Goal: Task Accomplishment & Management: Use online tool/utility

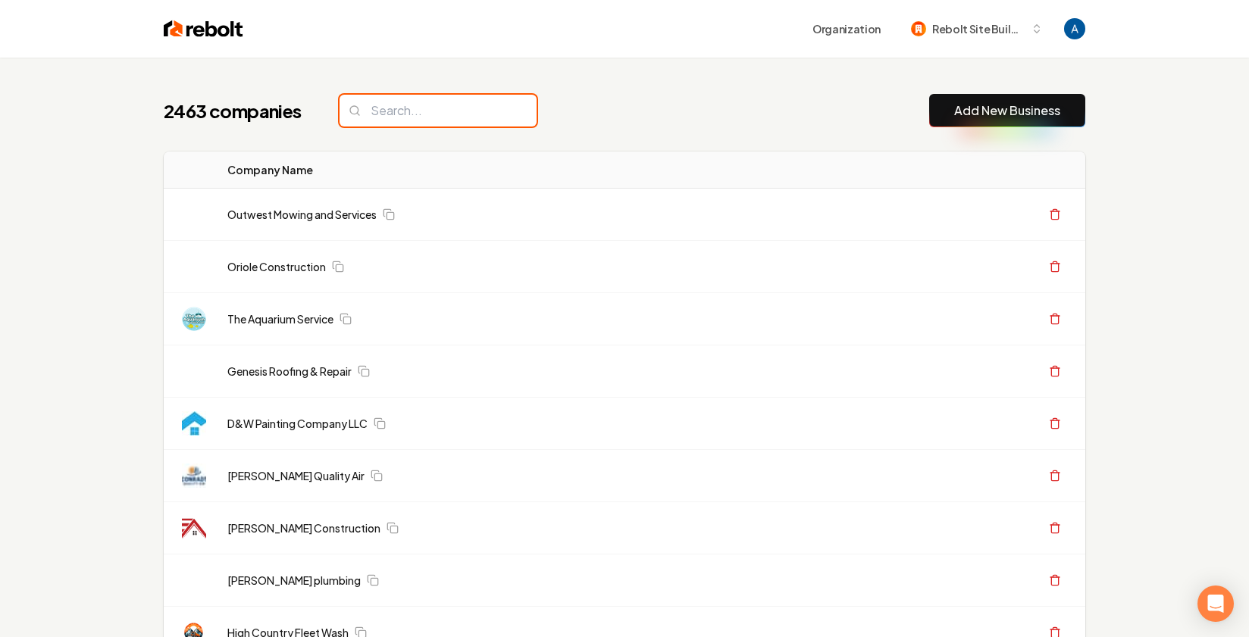
click at [432, 106] on input "search" at bounding box center [437, 111] width 197 height 32
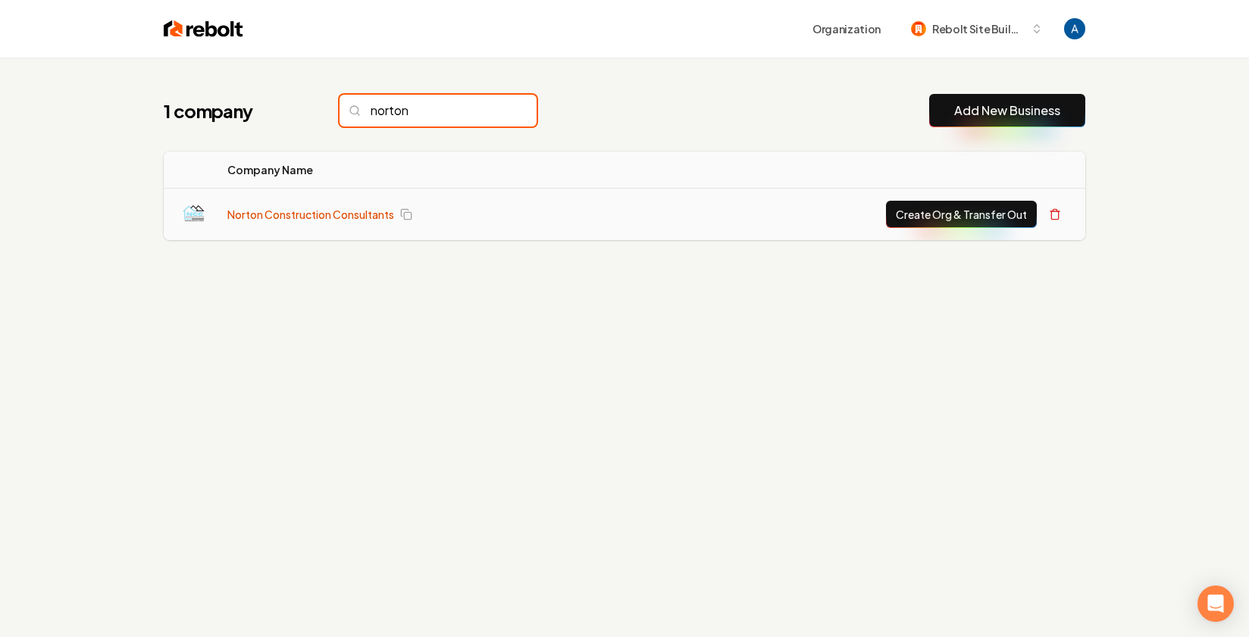
type input "norton"
click at [305, 218] on link "Norton Construction Consultants" at bounding box center [310, 214] width 167 height 15
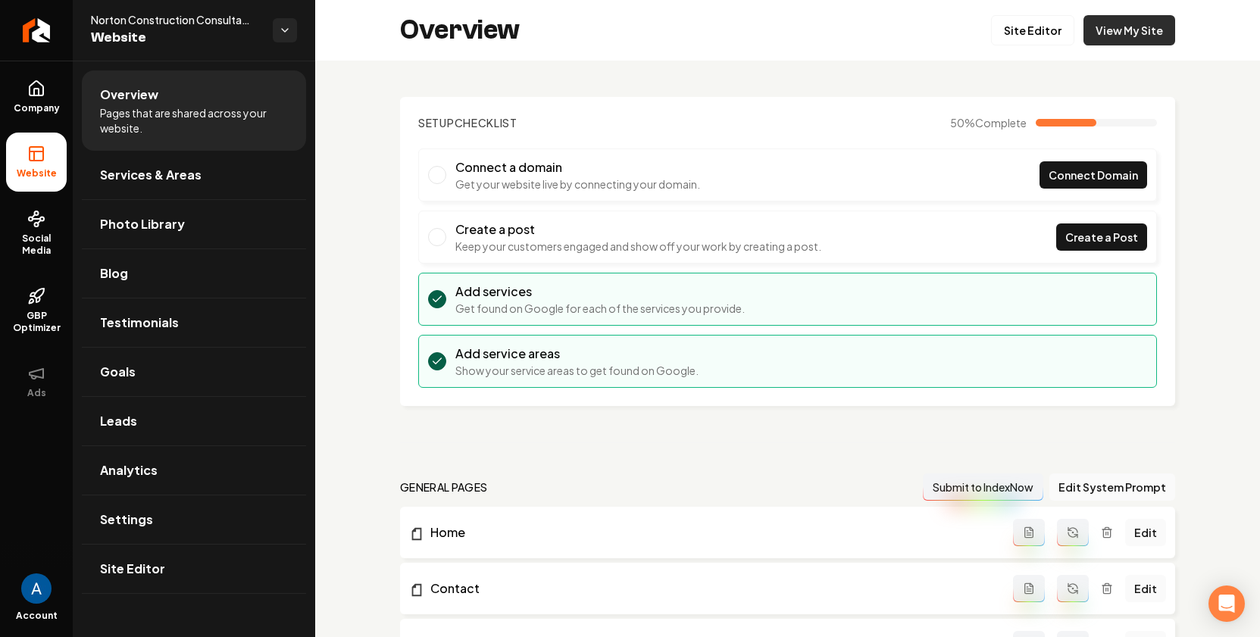
click at [1116, 35] on link "View My Site" at bounding box center [1130, 30] width 92 height 30
click at [1011, 23] on link "Site Editor" at bounding box center [1032, 30] width 83 height 30
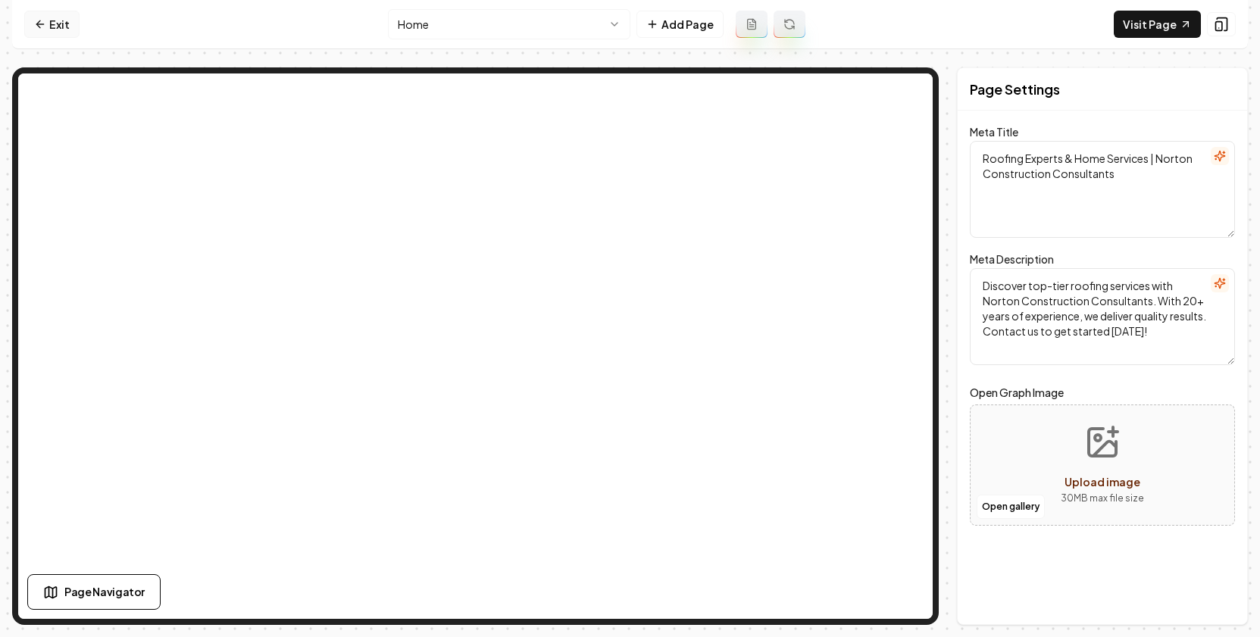
click at [61, 30] on link "Exit" at bounding box center [51, 24] width 55 height 27
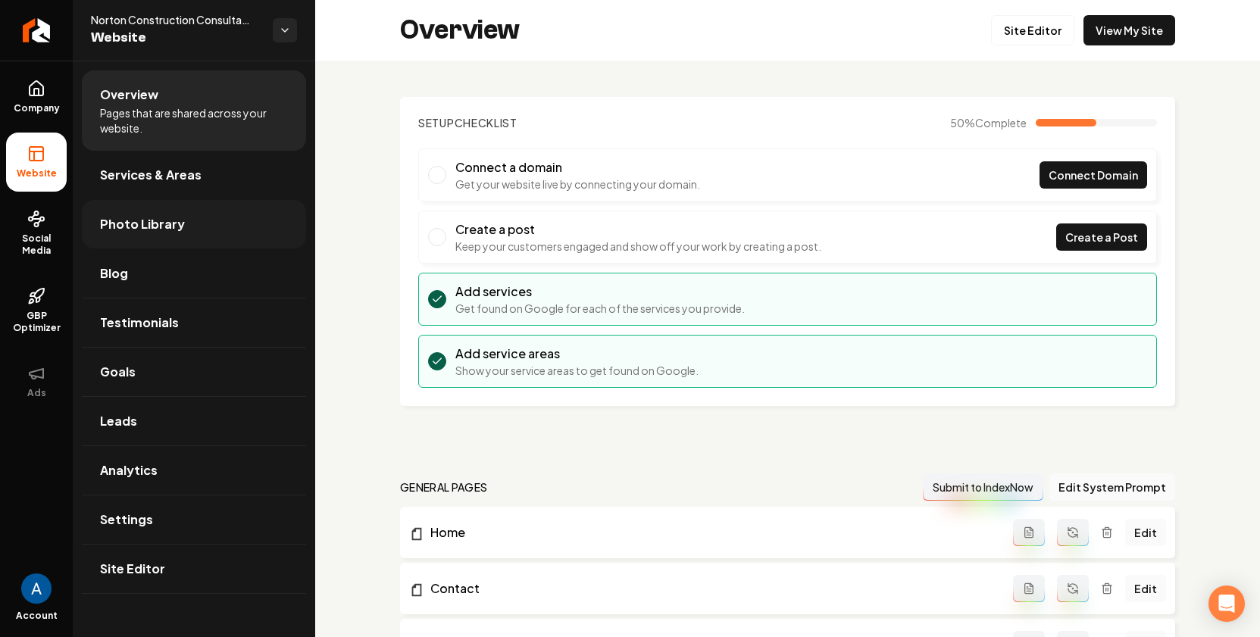
click at [136, 221] on span "Photo Library" at bounding box center [142, 224] width 85 height 18
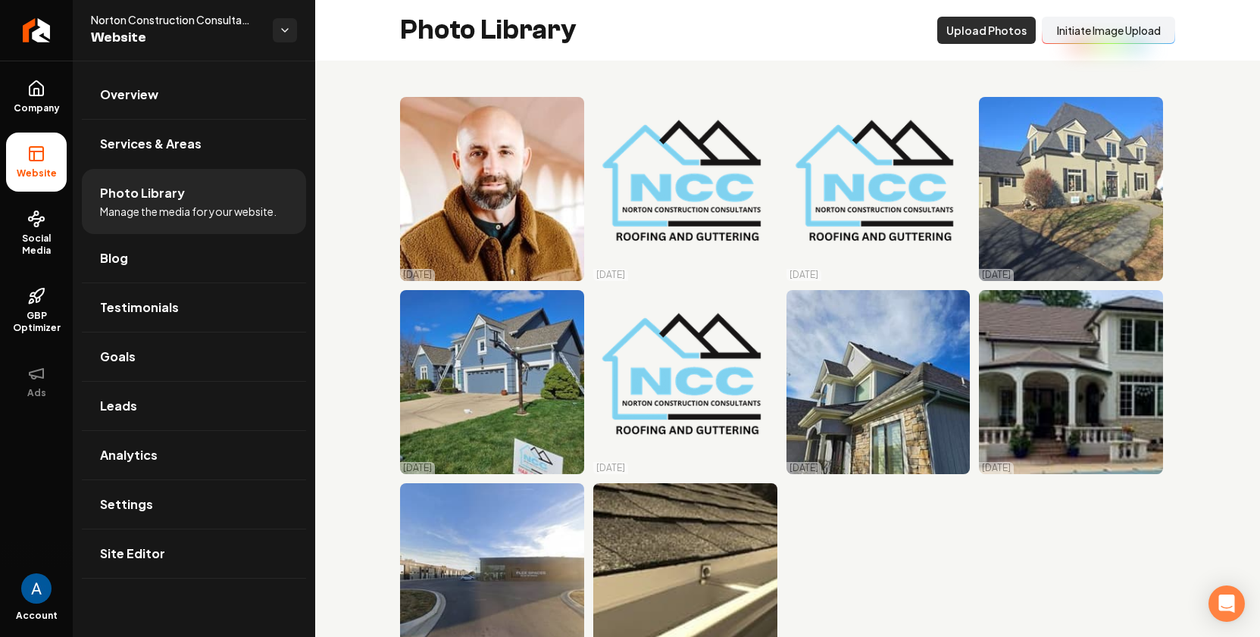
click at [981, 33] on button "Upload Photos" at bounding box center [986, 30] width 99 height 27
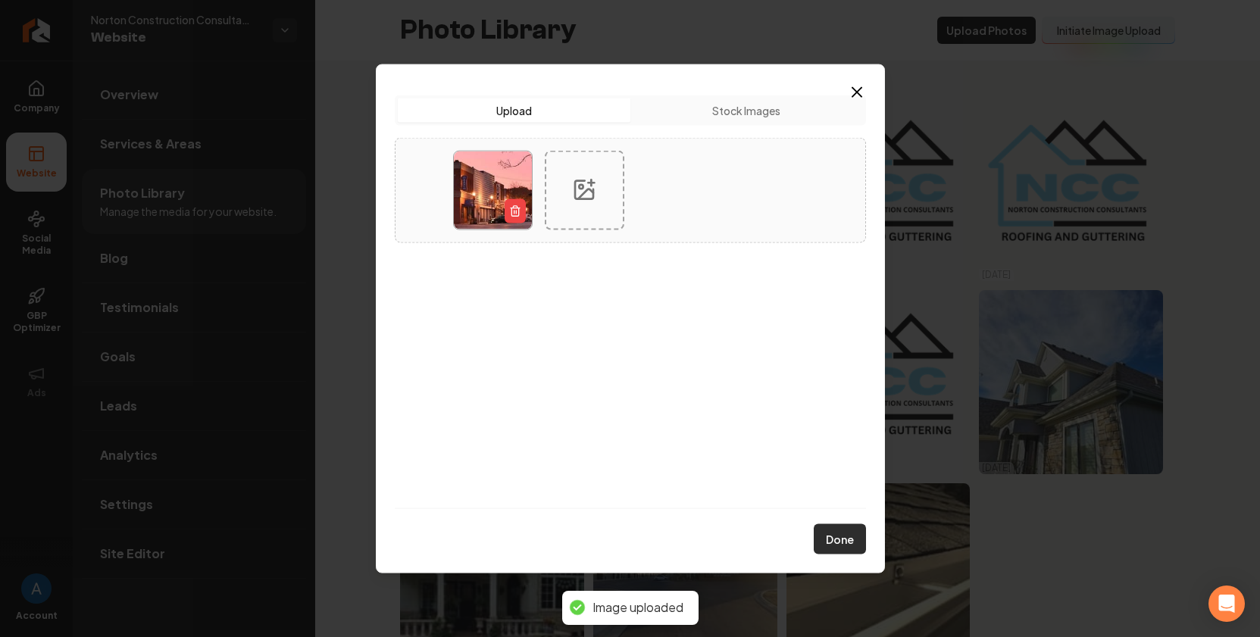
click at [826, 534] on button "Done" at bounding box center [840, 539] width 52 height 30
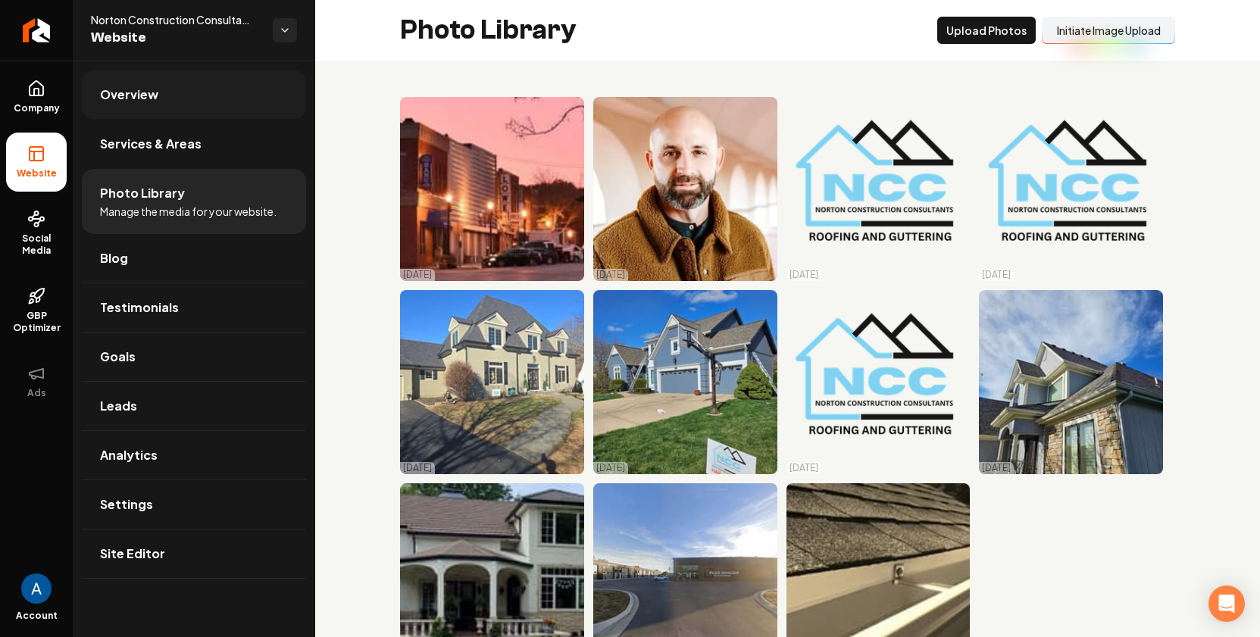
click at [142, 91] on span "Overview" at bounding box center [129, 95] width 58 height 18
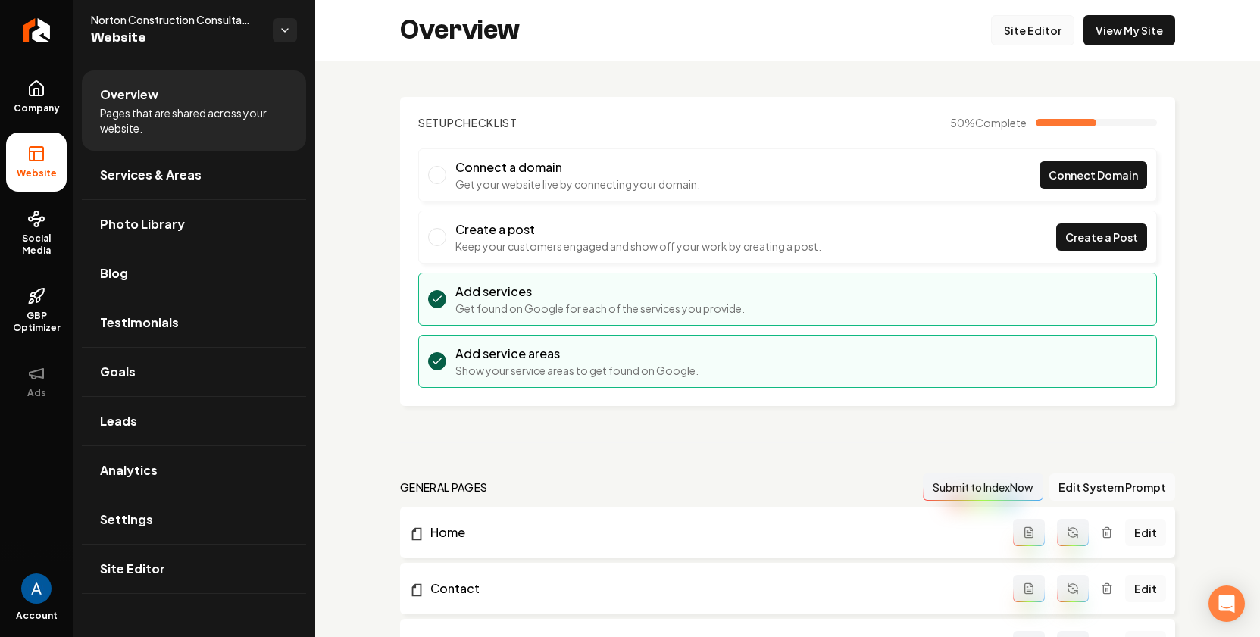
click at [1004, 30] on link "Site Editor" at bounding box center [1032, 30] width 83 height 30
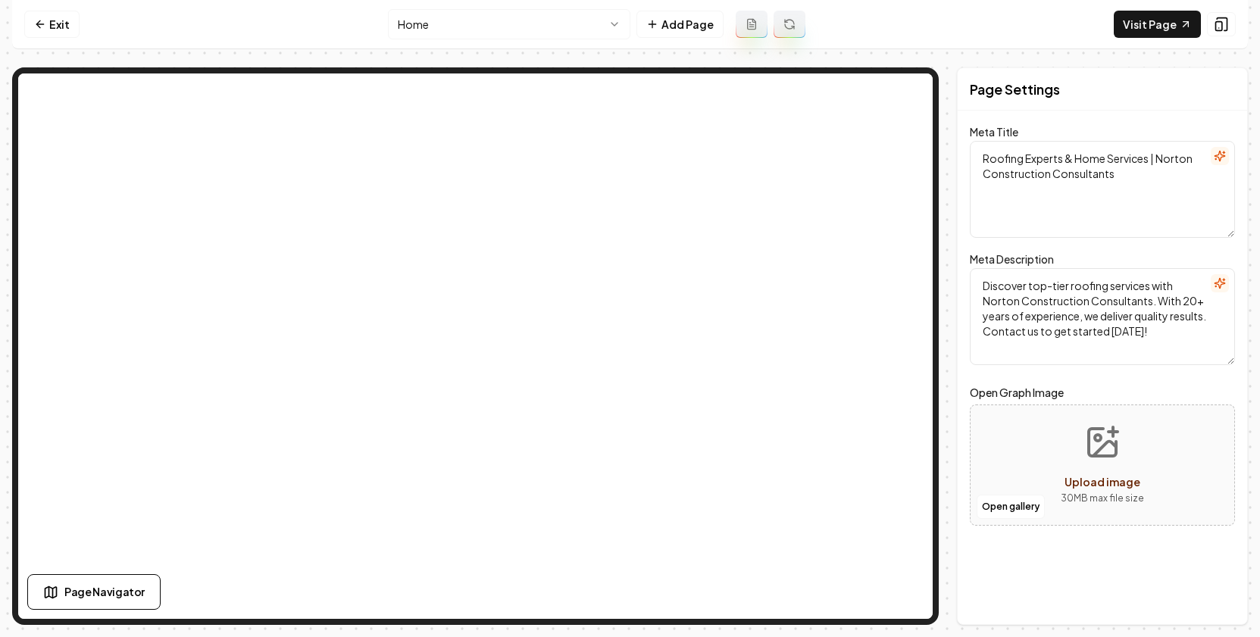
click at [543, 35] on html "Computer Required This feature is only available on a computer. Please switch t…" at bounding box center [630, 318] width 1260 height 637
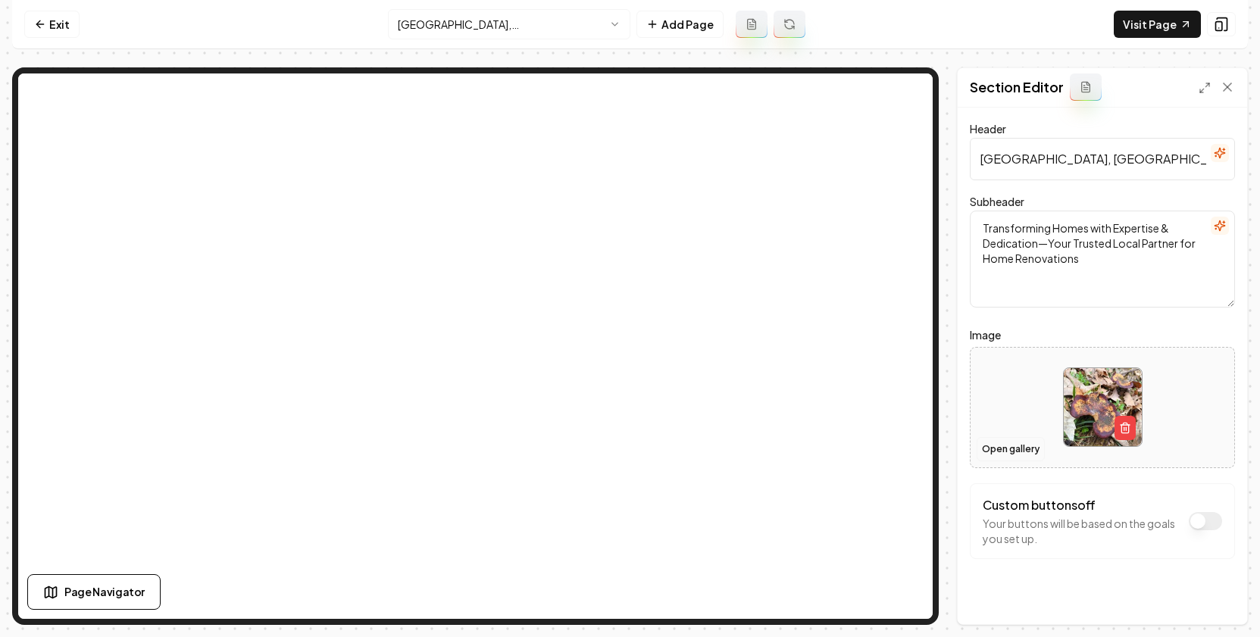
click at [1016, 458] on button "Open gallery" at bounding box center [1011, 449] width 68 height 24
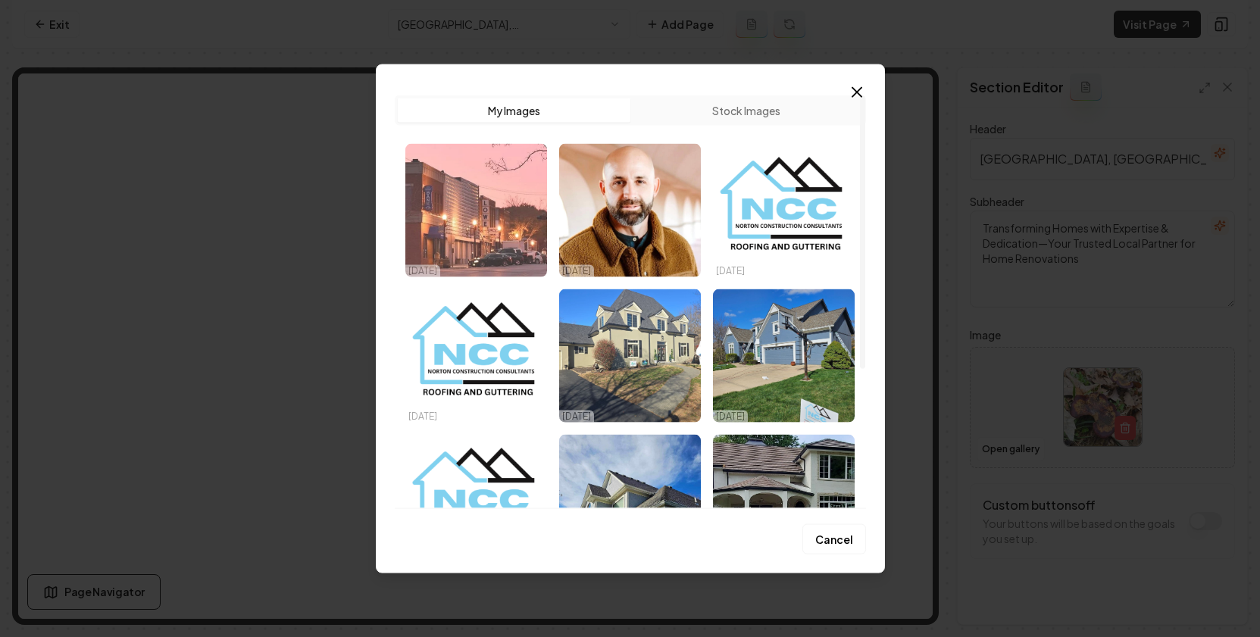
click at [499, 219] on img "Select image image_68d2c4875c7cd75eb87a9c5c.webp" at bounding box center [476, 209] width 142 height 133
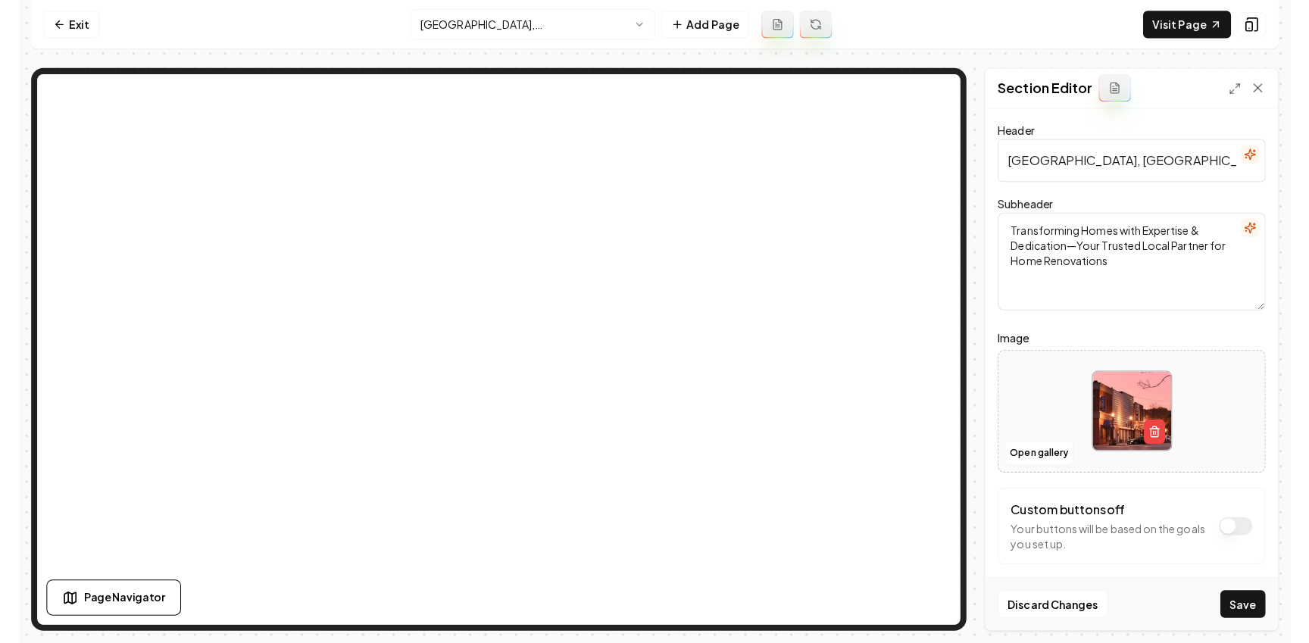
scroll to position [14, 0]
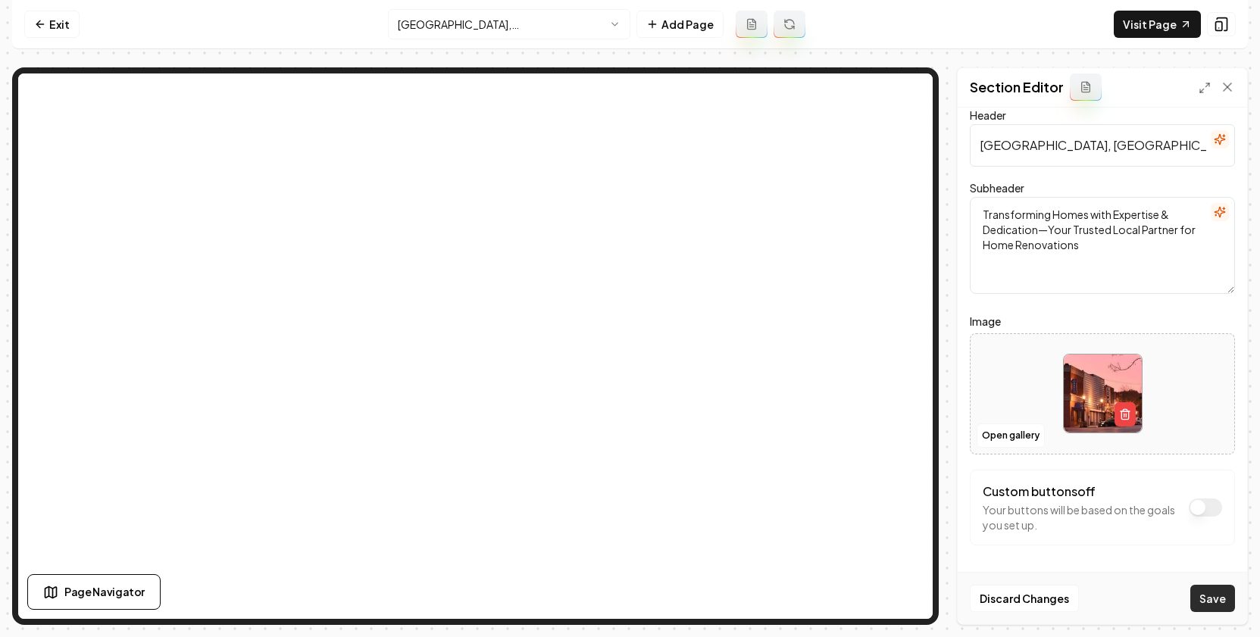
click at [1216, 596] on button "Save" at bounding box center [1212, 598] width 45 height 27
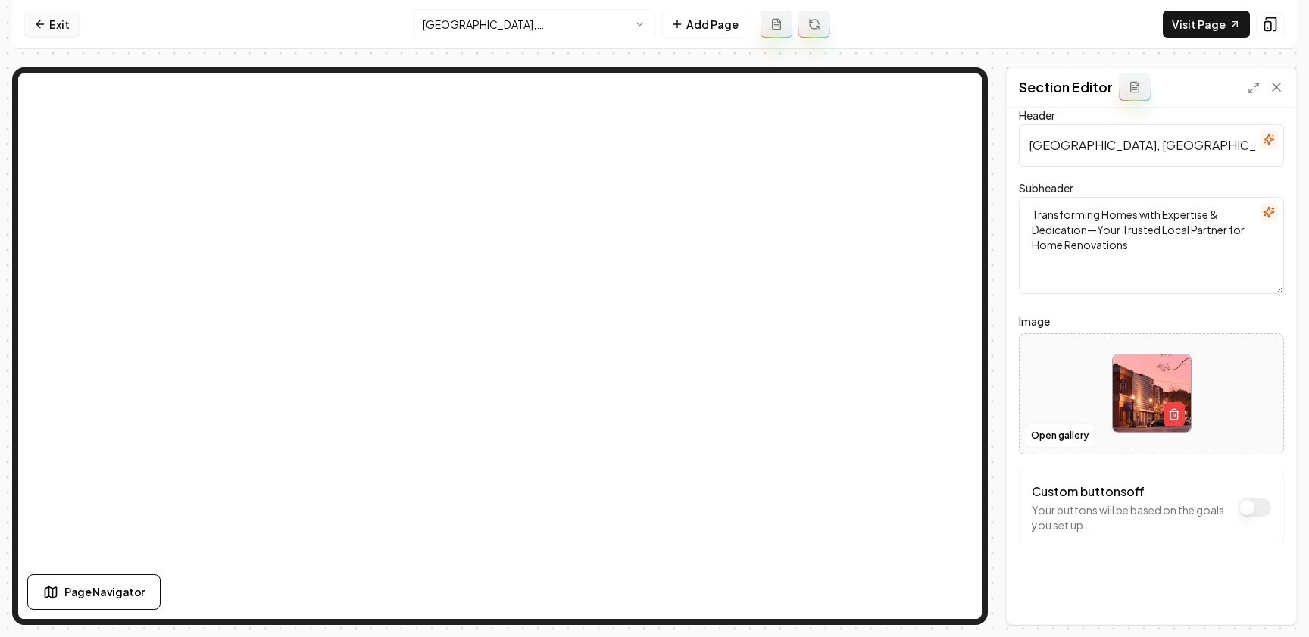
click at [43, 28] on icon at bounding box center [40, 24] width 12 height 12
